Goal: Find specific page/section: Find specific page/section

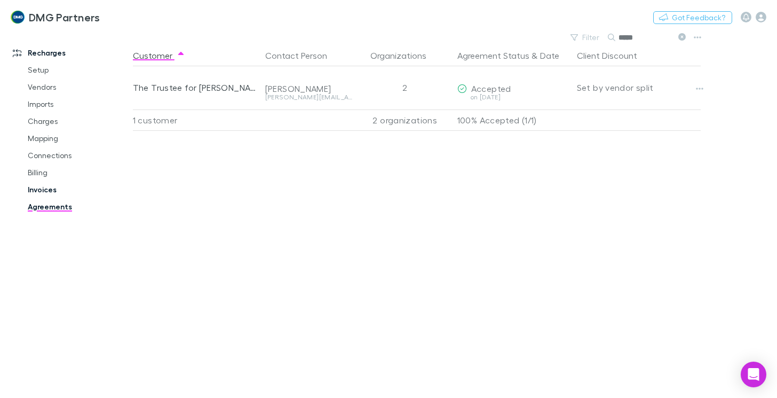
click at [43, 187] on link "Invoices" at bounding box center [78, 189] width 122 height 17
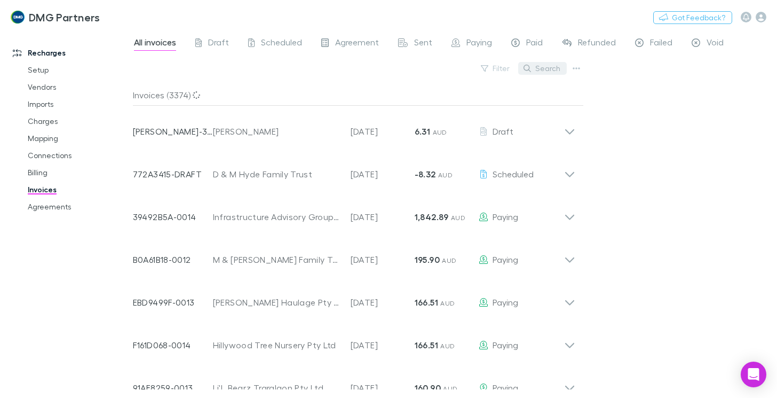
click at [548, 64] on button "Search" at bounding box center [542, 68] width 49 height 13
type input "******"
